Goal: Task Accomplishment & Management: Manage account settings

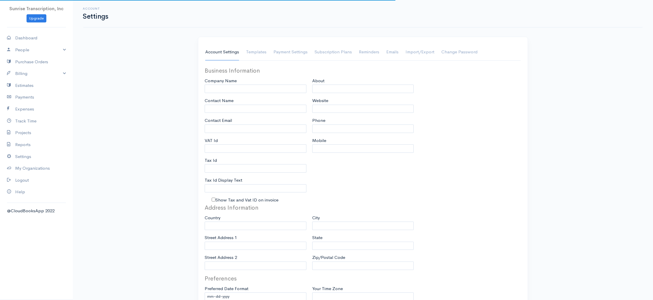
type input "Sunrise Transcription, Inc"
type input "[EMAIL_ADDRESS][DOMAIN_NAME]"
type input "Tax Id"
type input "Medical Transcription Service"
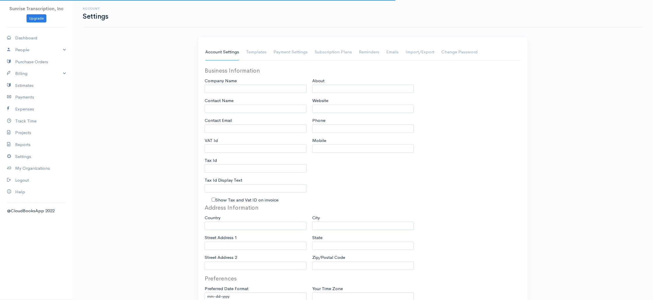
type input "[DOMAIN_NAME]"
type input "[PHONE_NUMBER]"
select select
type input "[STREET_ADDRESS]"
type input "[GEOGRAPHIC_DATA]"
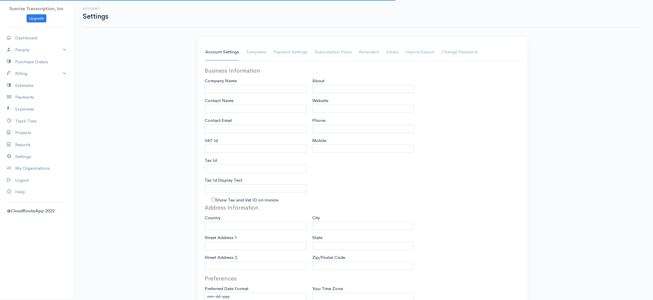
type input "[US_STATE]"
type input "33179-3899"
select select
type input "INVOICE"
type input "1333"
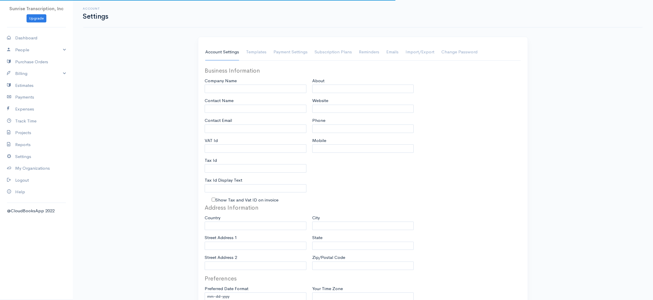
type input "103"
select select "3"
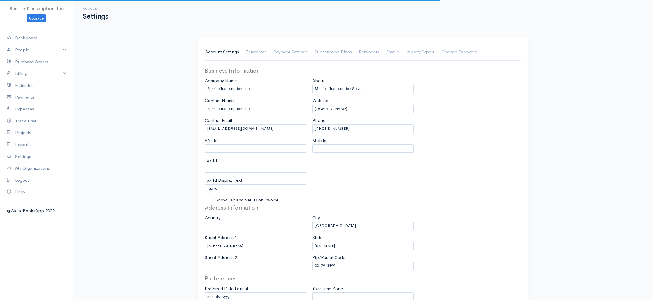
select select "[GEOGRAPHIC_DATA]"
select select "USD"
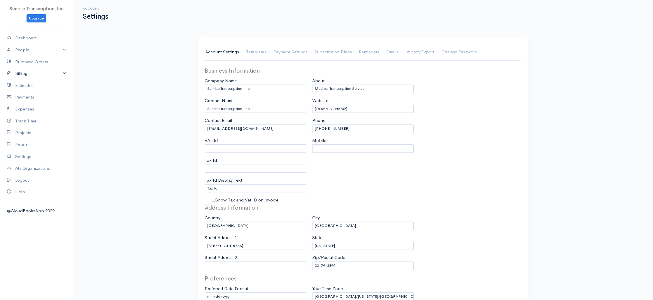
click at [40, 75] on link "Billing" at bounding box center [36, 74] width 73 height 12
click at [33, 86] on link "Invoice" at bounding box center [36, 85] width 73 height 10
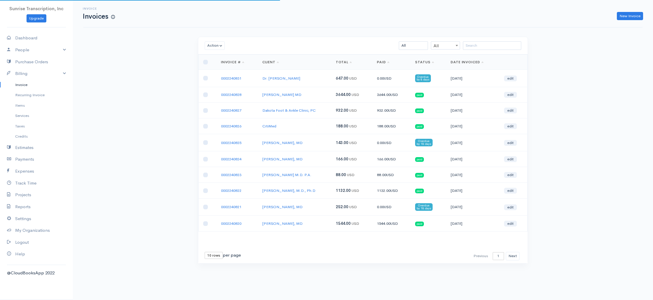
click at [141, 85] on div "Invoice Invoices New Invoice Action Archive Delete Download PDF Send [PERSON_NA…" at bounding box center [363, 142] width 580 height 285
click at [487, 46] on input "search" at bounding box center [492, 45] width 58 height 8
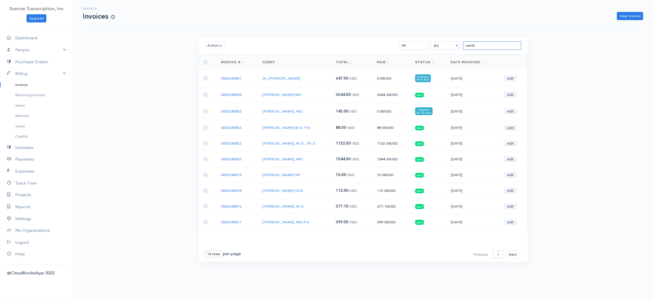
click at [476, 47] on input "samb" at bounding box center [492, 45] width 58 height 8
type input "samb"
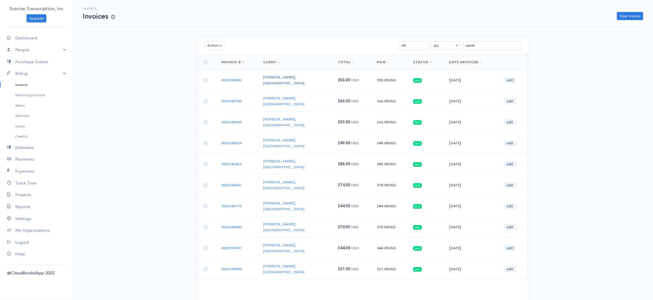
click at [283, 77] on link "[PERSON_NAME], [GEOGRAPHIC_DATA]" at bounding box center [283, 80] width 41 height 11
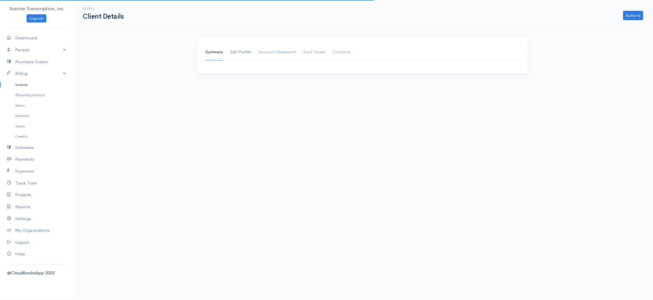
click at [243, 51] on link "Edit Profile" at bounding box center [240, 52] width 21 height 16
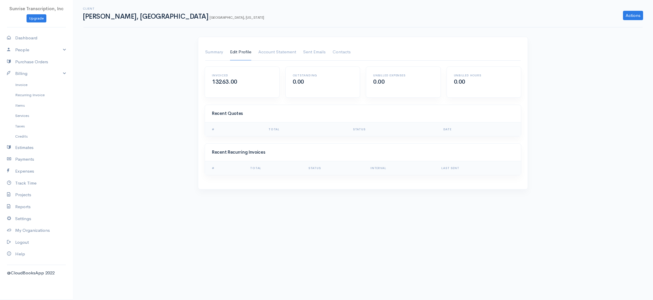
click at [243, 53] on link "Edit Profile" at bounding box center [240, 52] width 21 height 16
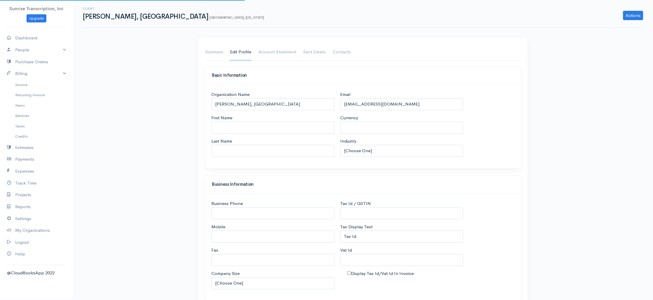
select select "[GEOGRAPHIC_DATA]"
click at [418, 106] on input "[EMAIL_ADDRESS][DOMAIN_NAME]" at bounding box center [401, 104] width 123 height 12
select select "[GEOGRAPHIC_DATA]"
select select "USD"
click at [26, 40] on link "Dashboard" at bounding box center [36, 38] width 73 height 12
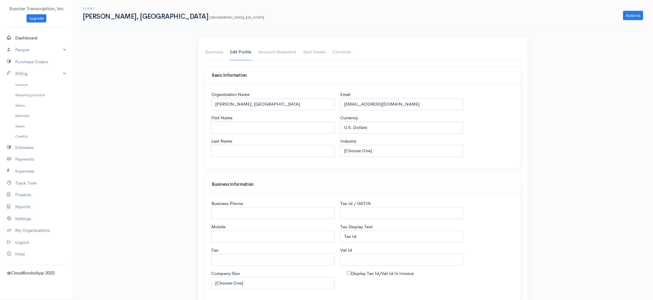
select select "365"
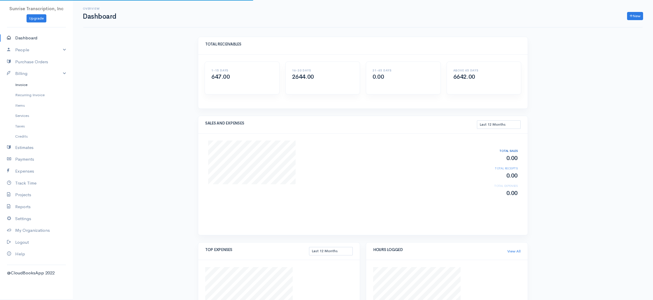
click at [22, 85] on link "Invoice" at bounding box center [36, 85] width 73 height 10
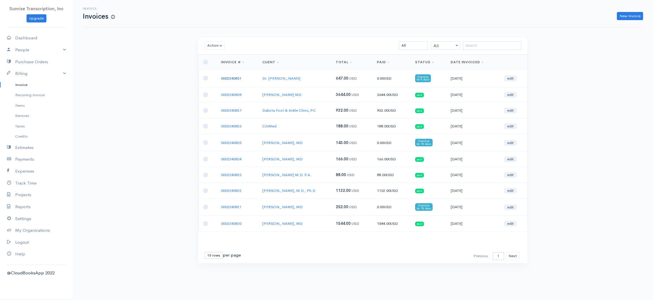
click at [240, 78] on link "0002240831" at bounding box center [231, 78] width 20 height 5
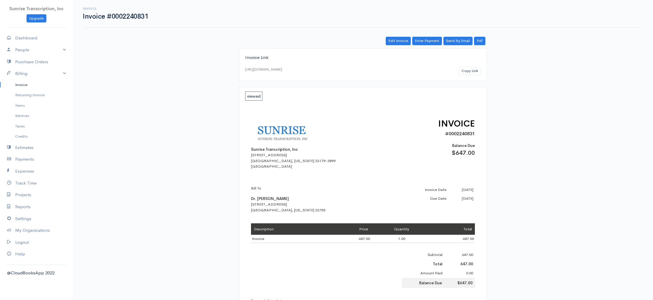
click at [28, 87] on link "Invoice" at bounding box center [36, 85] width 73 height 10
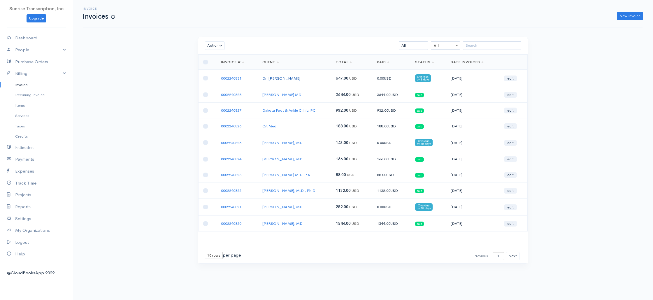
click at [274, 80] on link "Dr. [PERSON_NAME]" at bounding box center [281, 78] width 38 height 5
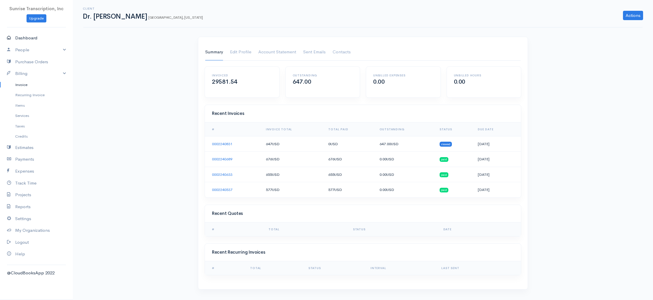
click at [31, 42] on link "Dashboard" at bounding box center [36, 38] width 73 height 12
select select "365"
